Goal: Task Accomplishment & Management: Manage account settings

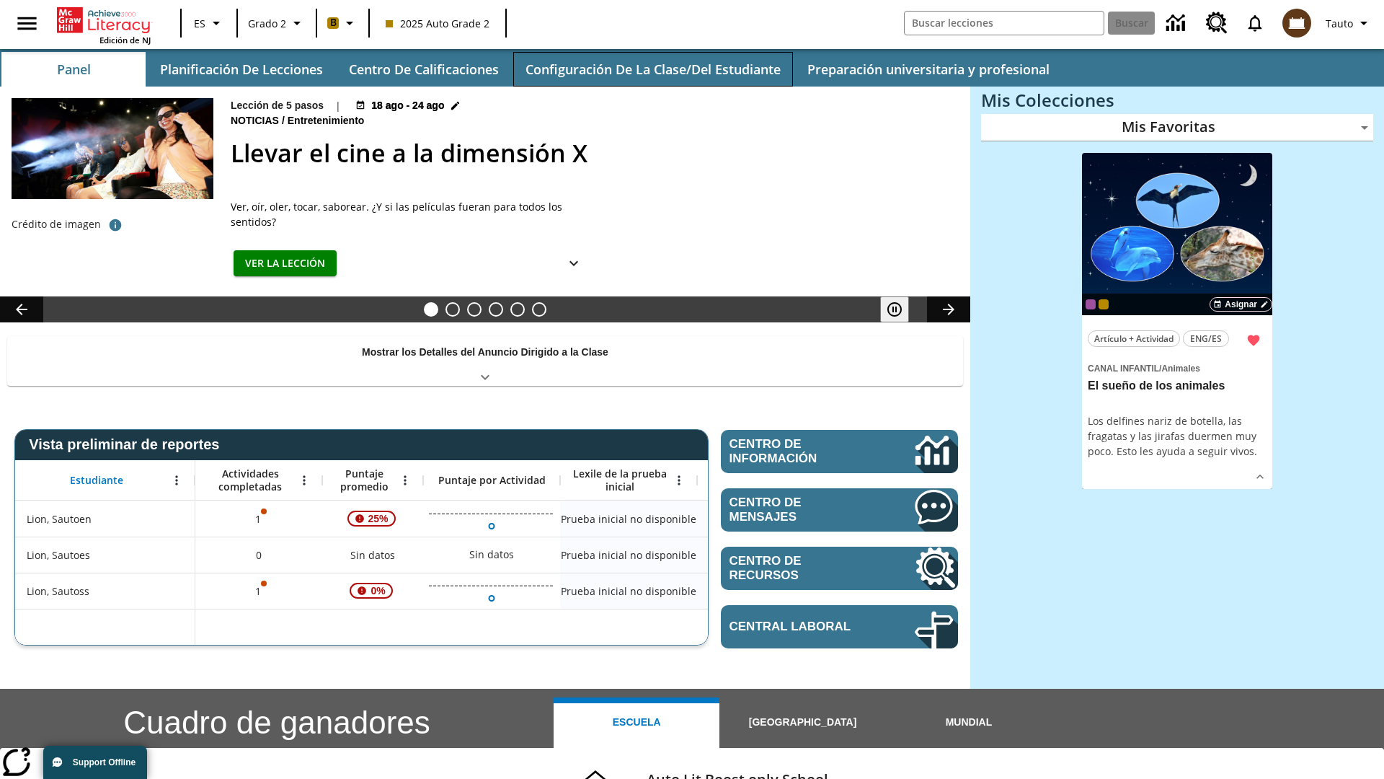
click at [653, 69] on button "Configuración de la clase/del estudiante" at bounding box center [653, 69] width 280 height 35
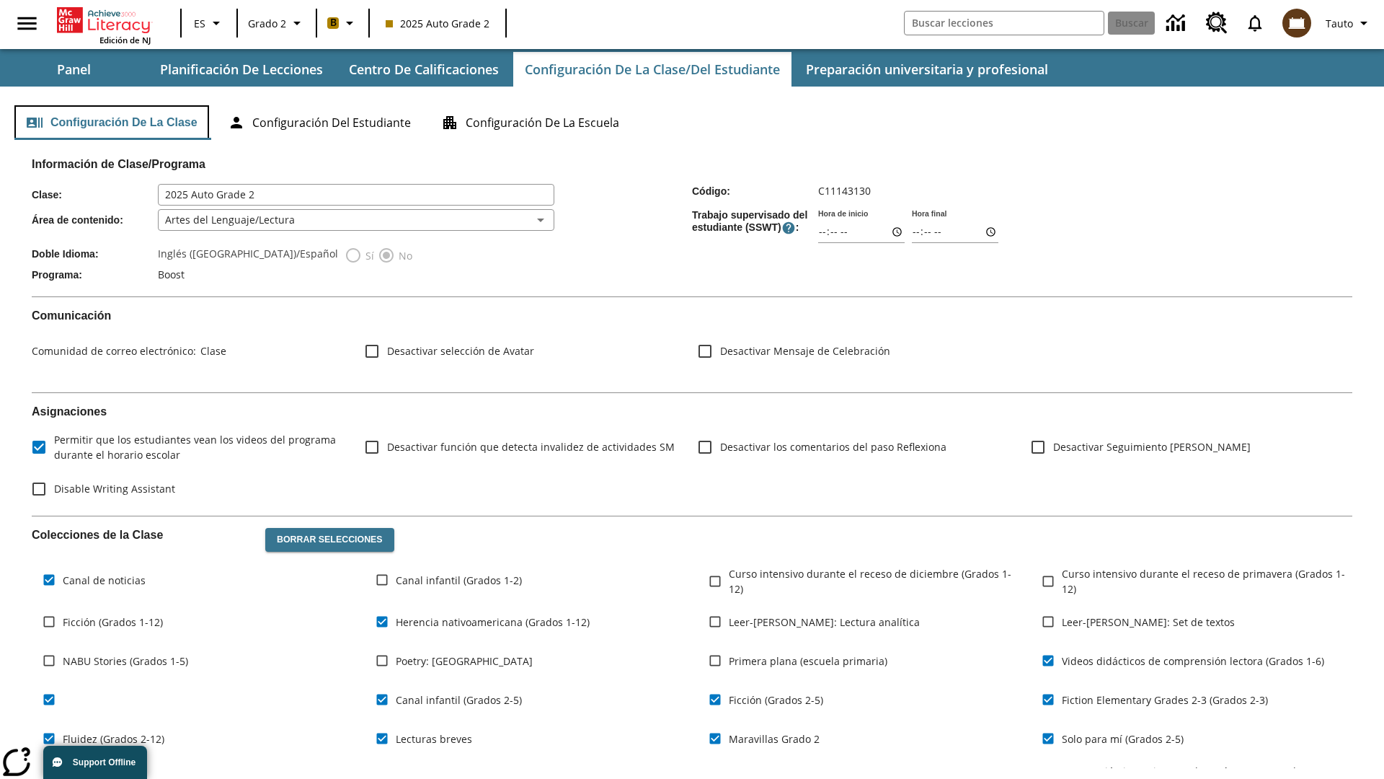
click at [112, 123] on button "Configuración de la clase" at bounding box center [111, 122] width 195 height 35
type input "17:35"
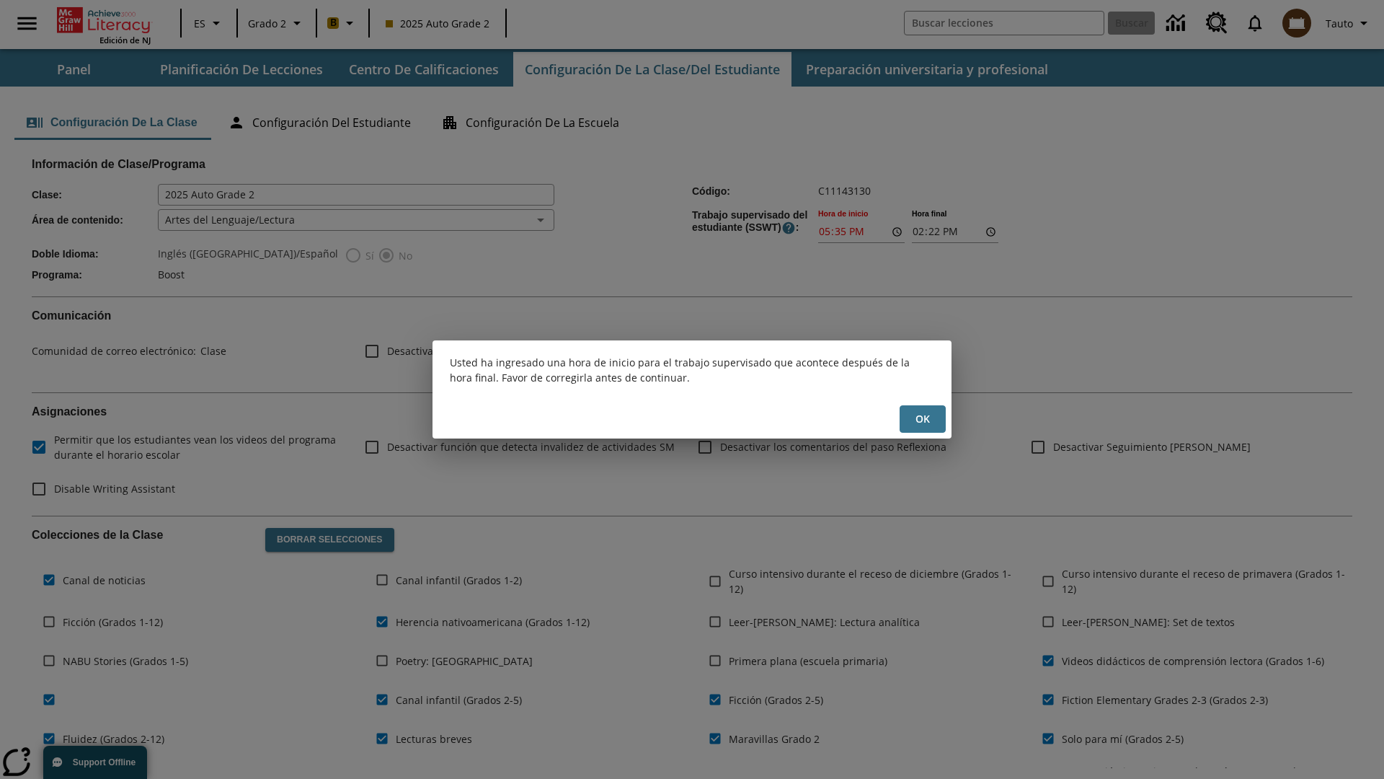
scroll to position [211, 0]
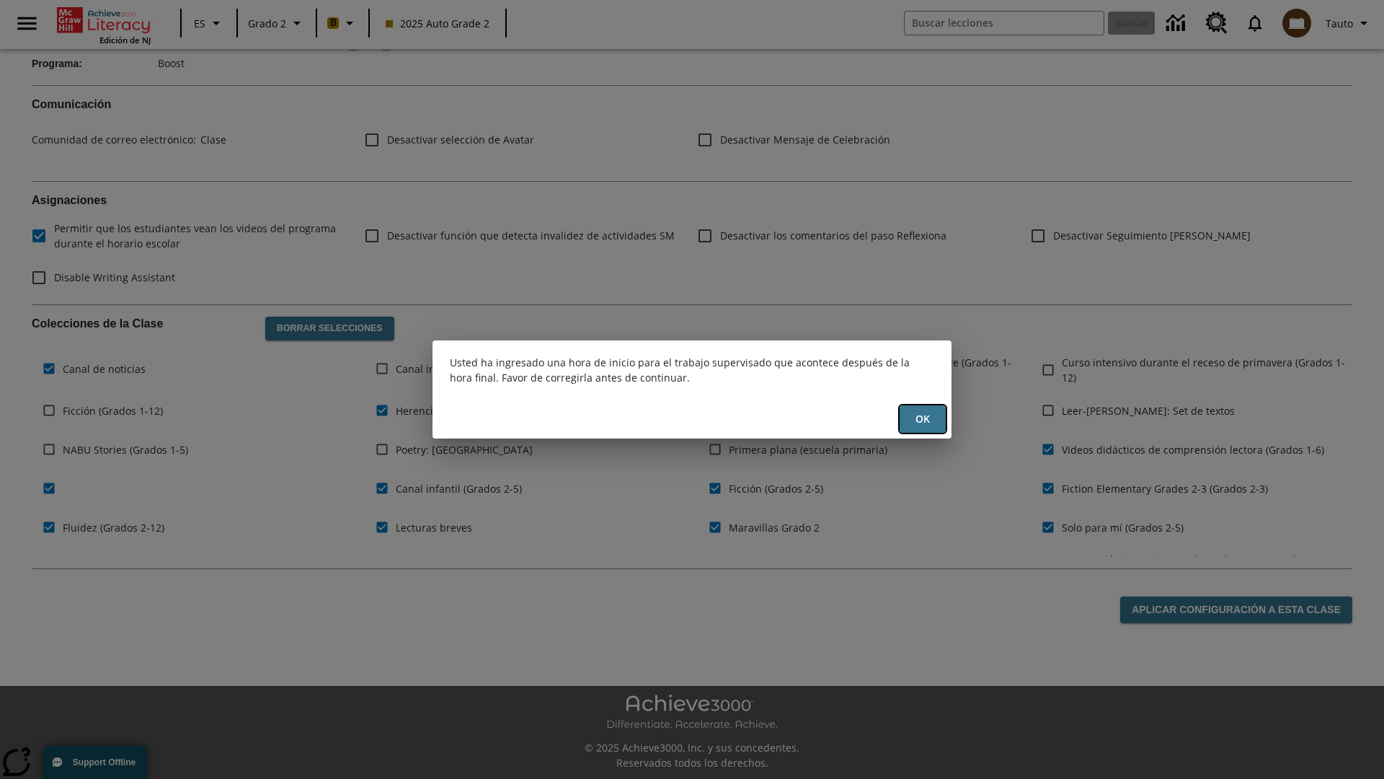
click at [923, 419] on button "OK" at bounding box center [923, 419] width 46 height 28
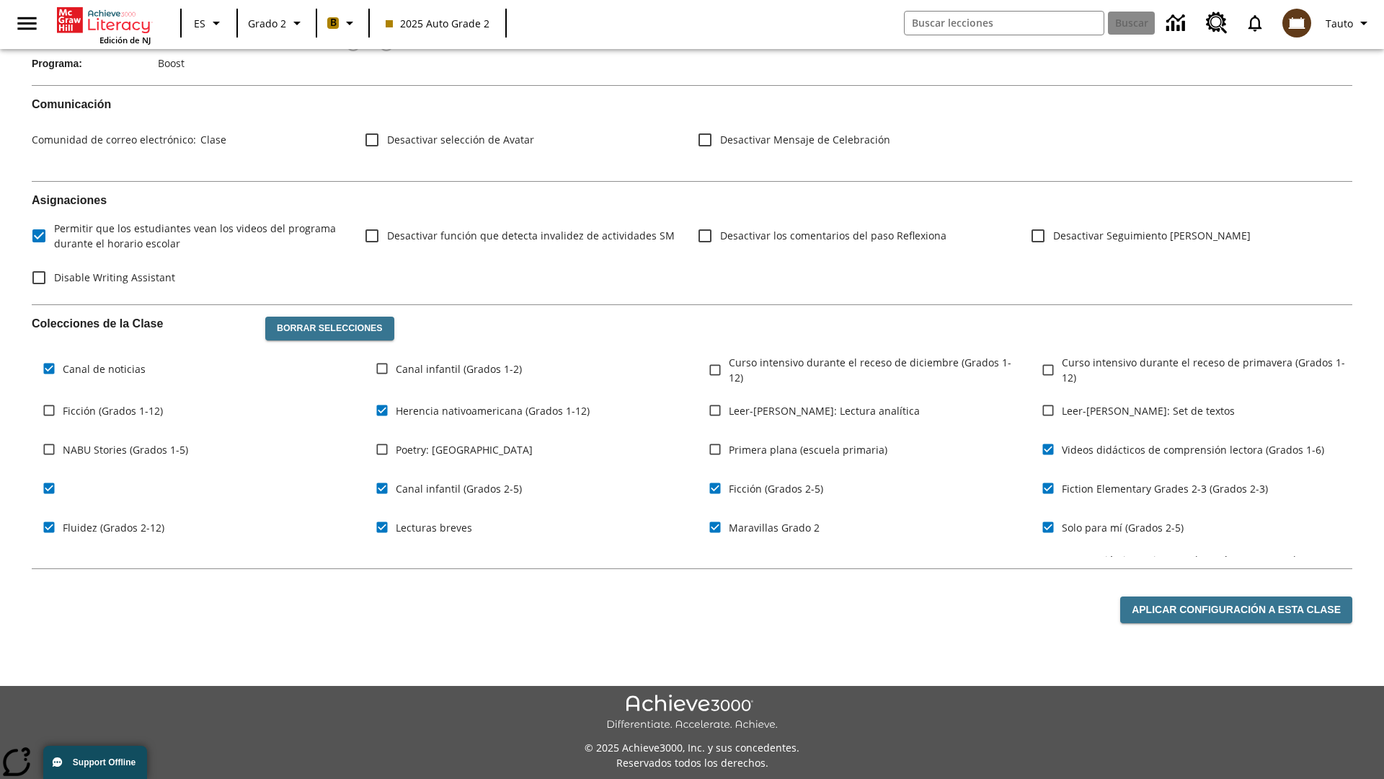
type input "17:35"
click at [1239, 609] on button "Aplicar configuración a esta clase" at bounding box center [1236, 609] width 232 height 27
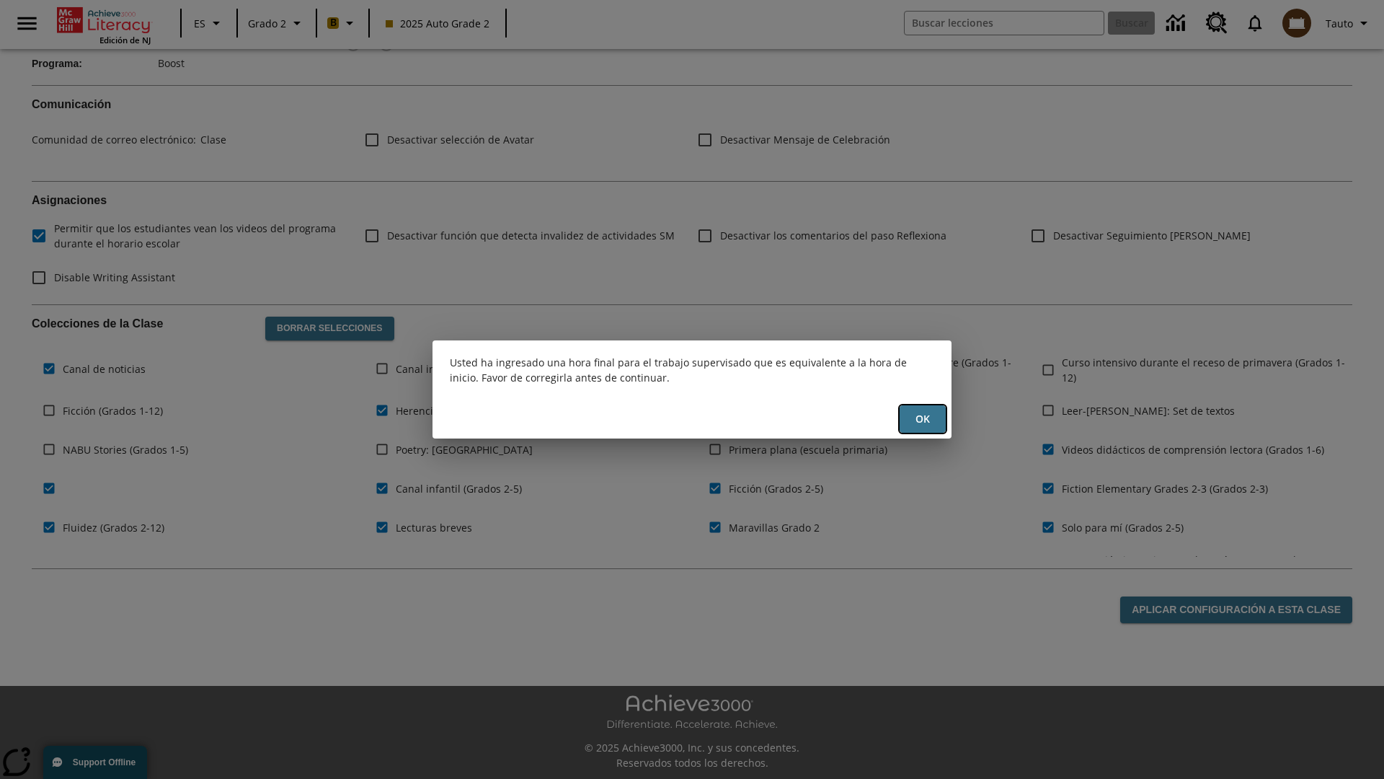
click at [923, 419] on button "OK" at bounding box center [923, 419] width 46 height 28
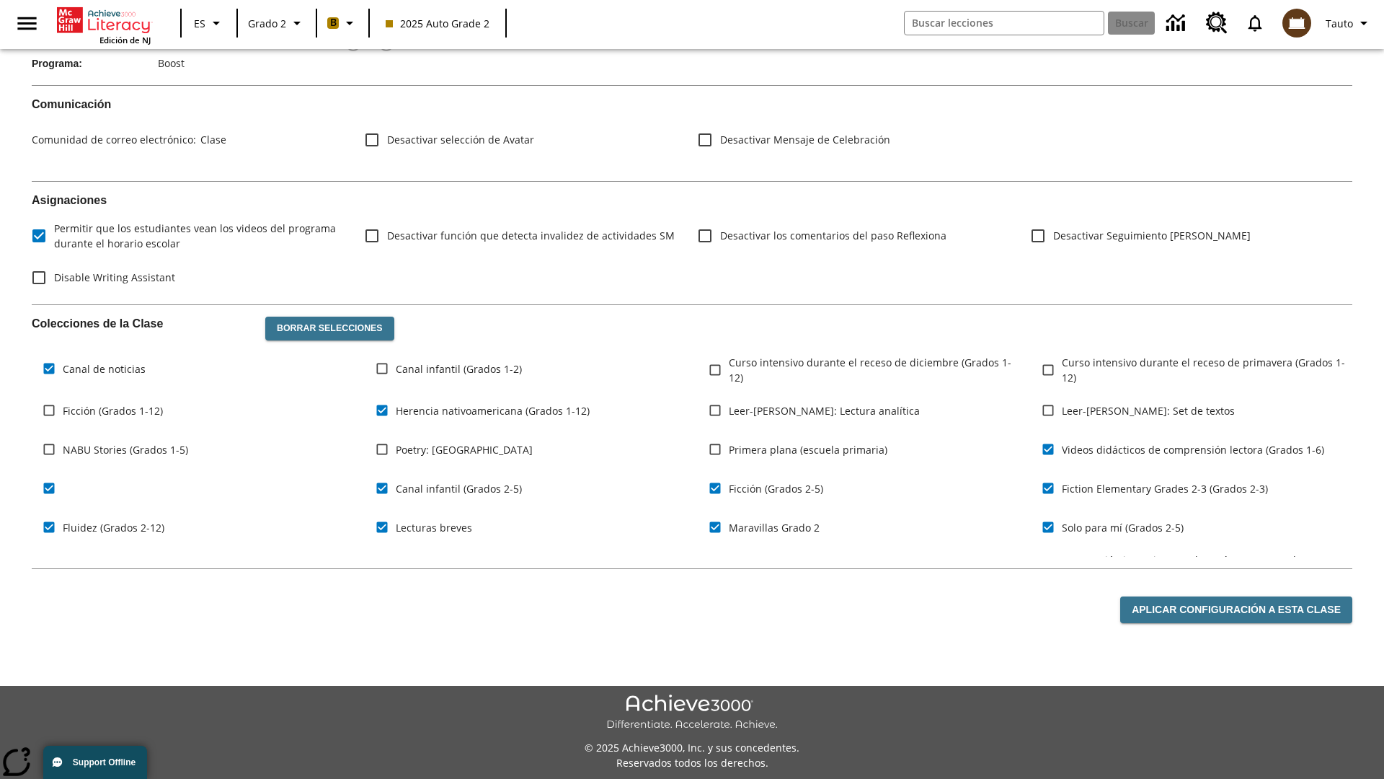
type input "23:35"
type input "23:36"
click at [1239, 609] on button "Aplicar configuración a esta clase" at bounding box center [1236, 609] width 232 height 27
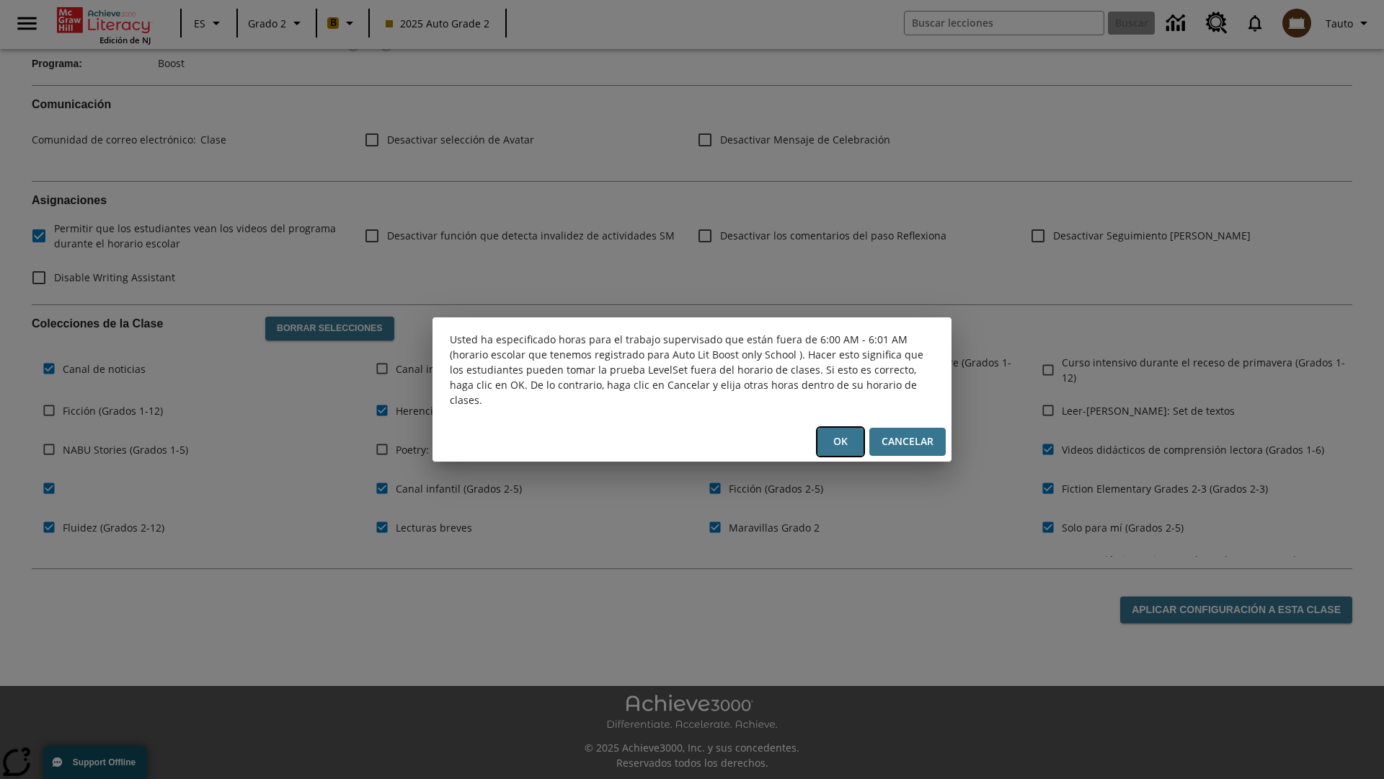
click at [841, 441] on button "OK" at bounding box center [841, 442] width 46 height 28
